Goal: Information Seeking & Learning: Learn about a topic

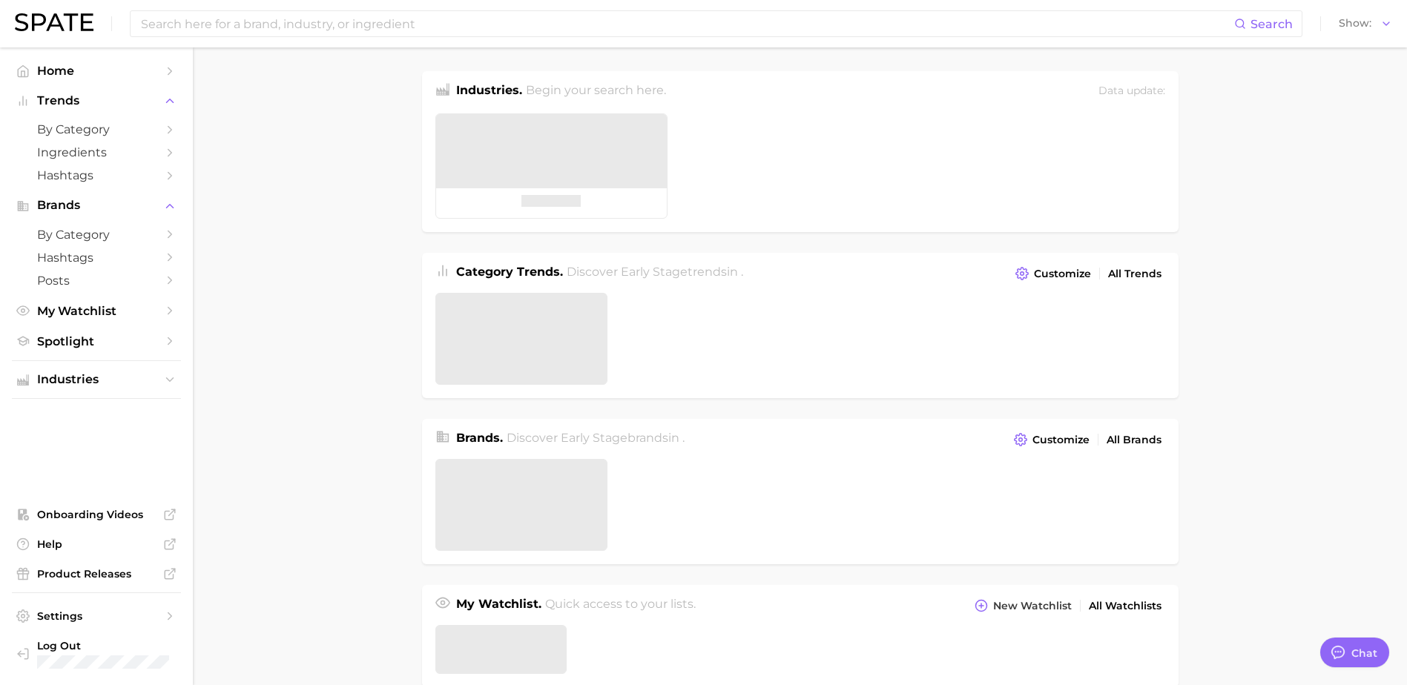
type textarea "x"
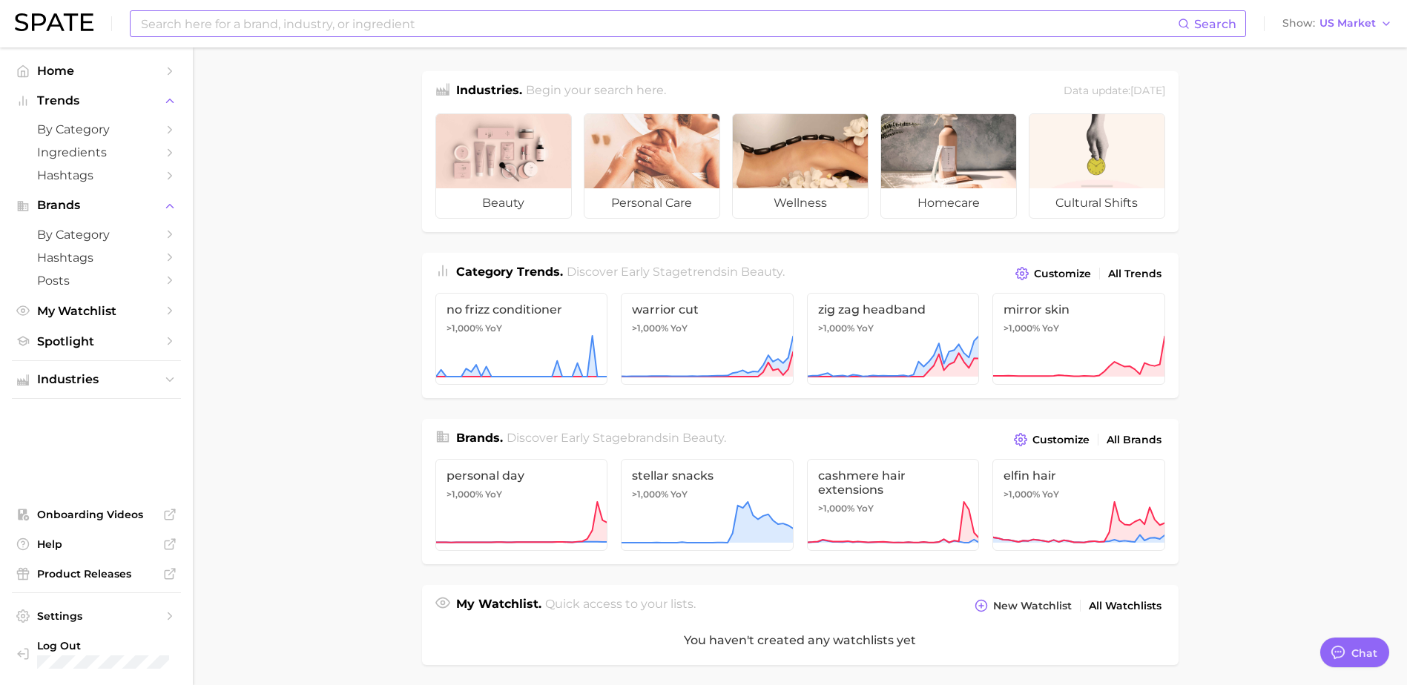
click at [290, 19] on input at bounding box center [658, 23] width 1038 height 25
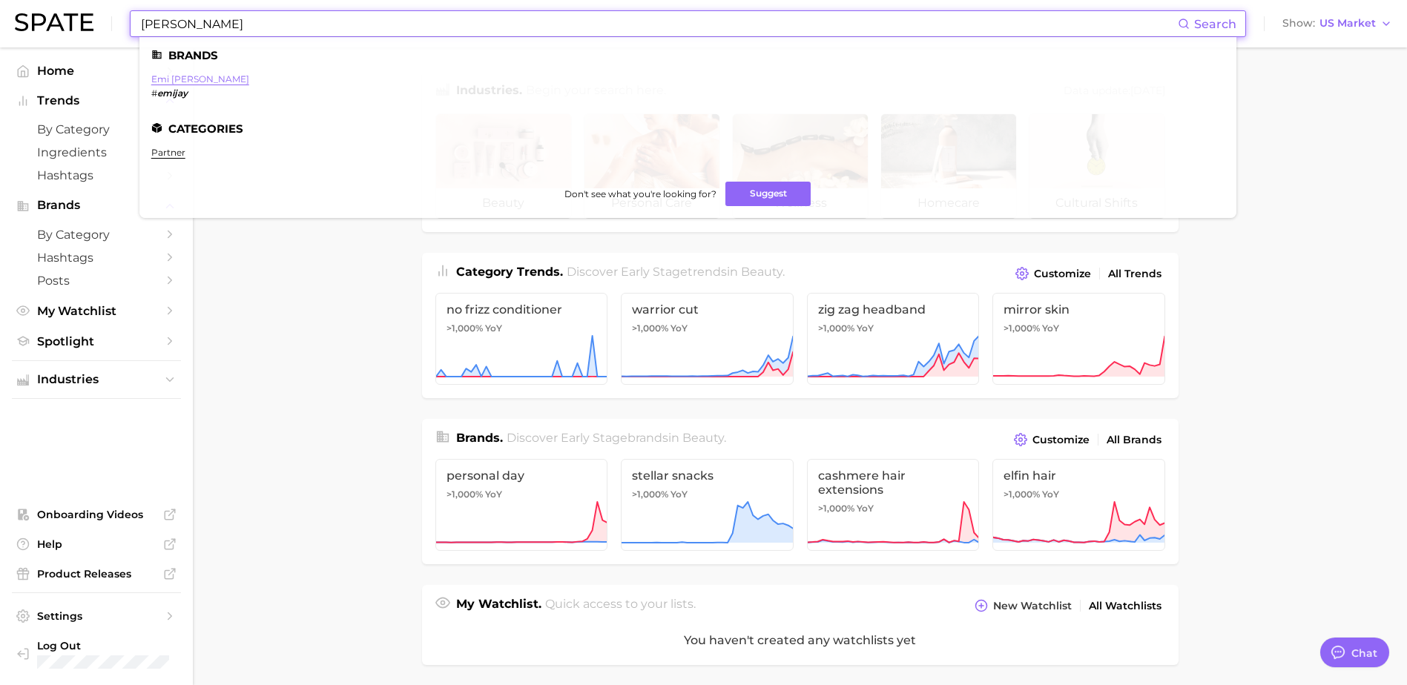
type input "[PERSON_NAME]"
click at [159, 79] on link "emi [PERSON_NAME]" at bounding box center [200, 78] width 98 height 11
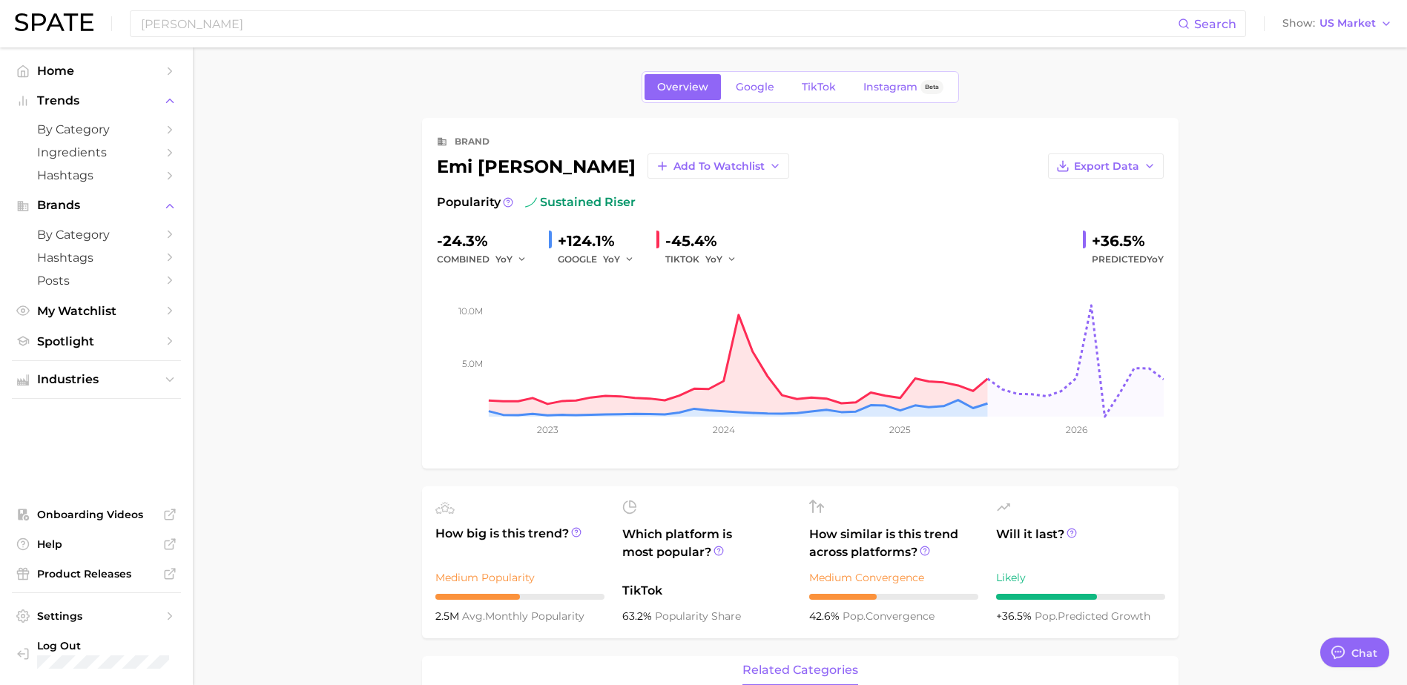
type textarea "x"
drag, startPoint x: 1219, startPoint y: 159, endPoint x: 1177, endPoint y: 193, distance: 53.9
